Goal: Transaction & Acquisition: Obtain resource

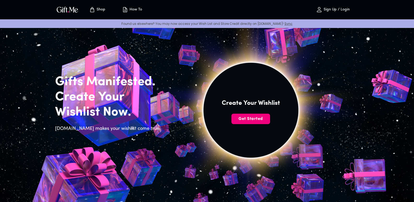
click at [256, 119] on span "Get Started" at bounding box center [250, 119] width 39 height 6
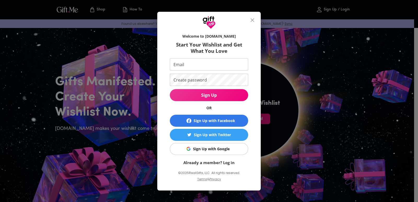
click at [203, 152] on button "Sign Up with Google" at bounding box center [209, 149] width 78 height 12
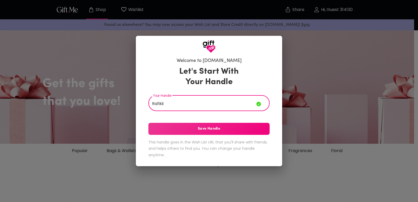
type input "Rafikii"
click at [216, 132] on button "Save Handle" at bounding box center [208, 129] width 121 height 12
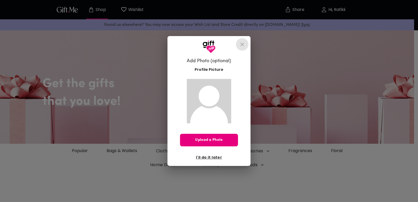
click at [241, 45] on icon "close" at bounding box center [242, 45] width 4 height 4
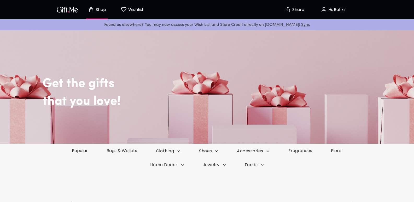
click at [133, 10] on p "Wishlist" at bounding box center [135, 9] width 17 height 7
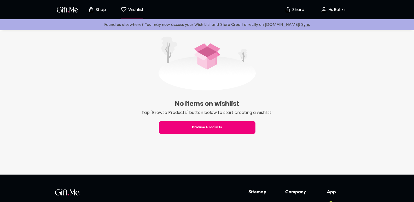
scroll to position [131, 0]
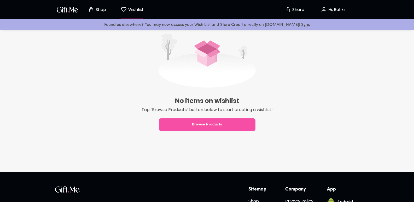
click at [231, 127] on span "Browse Products" at bounding box center [207, 125] width 97 height 6
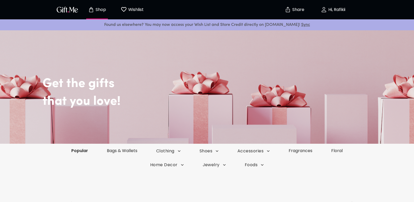
click at [86, 151] on link "Popular" at bounding box center [79, 150] width 35 height 6
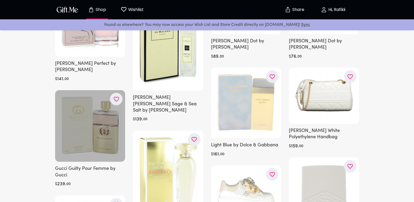
scroll to position [104, 0]
